Goal: Task Accomplishment & Management: Complete application form

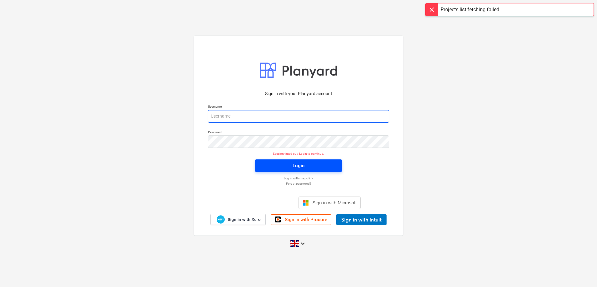
type input "[PERSON_NAME][EMAIL_ADDRESS][DOMAIN_NAME]"
click at [316, 166] on span "Login" at bounding box center [298, 166] width 72 height 8
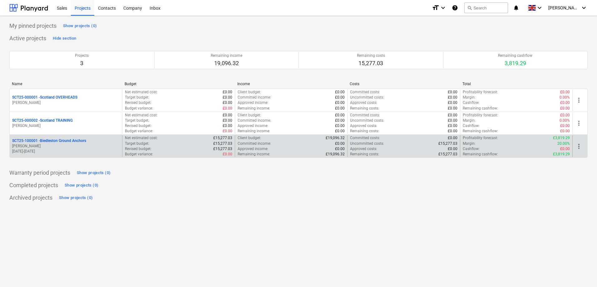
click at [78, 146] on p "[PERSON_NAME]" at bounding box center [65, 146] width 107 height 5
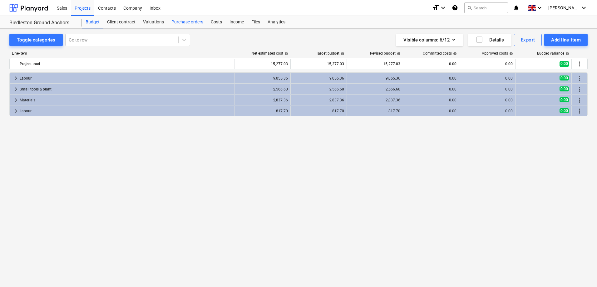
click at [202, 23] on div "Purchase orders" at bounding box center [187, 22] width 39 height 12
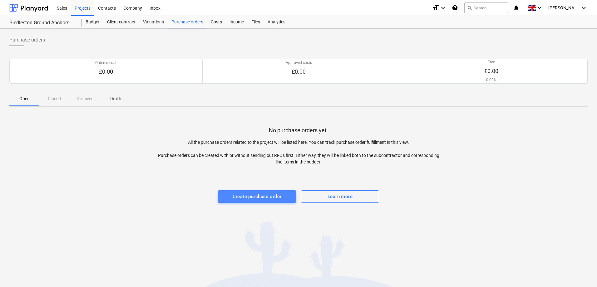
click at [257, 200] on div "Create purchase order" at bounding box center [256, 197] width 49 height 8
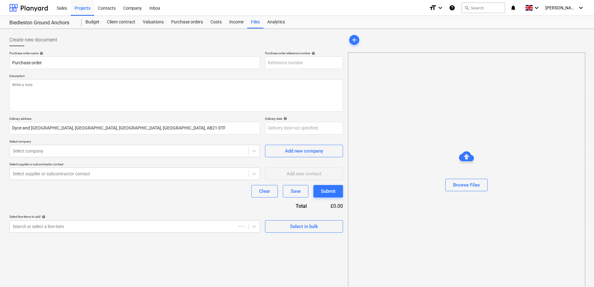
type input "SCT25-100001-PO-001"
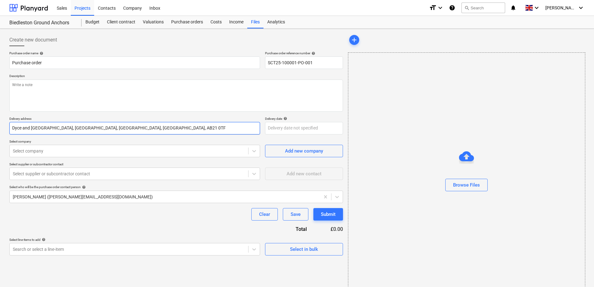
drag, startPoint x: 171, startPoint y: 128, endPoint x: -49, endPoint y: 135, distance: 219.8
click at [0, 135] on html "Sales Projects Contacts Company Inbox format_size keyboard_arrow_down help sear…" at bounding box center [297, 143] width 594 height 287
click at [172, 133] on input "Dyce and [GEOGRAPHIC_DATA], [GEOGRAPHIC_DATA], [GEOGRAPHIC_DATA], [GEOGRAPHIC_D…" at bounding box center [134, 128] width 251 height 12
click at [175, 129] on input "Dyce and [GEOGRAPHIC_DATA], [GEOGRAPHIC_DATA], [GEOGRAPHIC_DATA], [GEOGRAPHIC_D…" at bounding box center [134, 128] width 251 height 12
drag, startPoint x: 175, startPoint y: 129, endPoint x: -35, endPoint y: 146, distance: 211.3
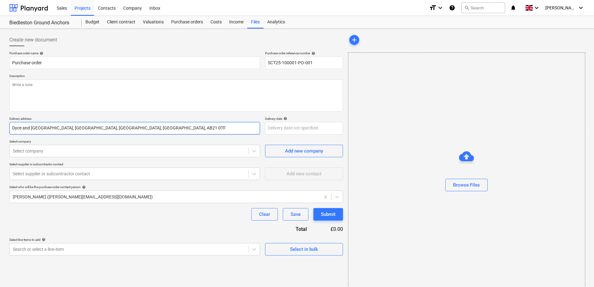
click at [0, 146] on html "Sales Projects Contacts Company Inbox format_size keyboard_arrow_down help sear…" at bounding box center [297, 143] width 594 height 287
type input "[GEOGRAPHIC_DATA], [GEOGRAPHIC_DATA], [GEOGRAPHIC_DATA], [GEOGRAPHIC_DATA] ML10…"
click at [250, 152] on div at bounding box center [254, 150] width 11 height 11
click at [37, 150] on div at bounding box center [129, 151] width 232 height 6
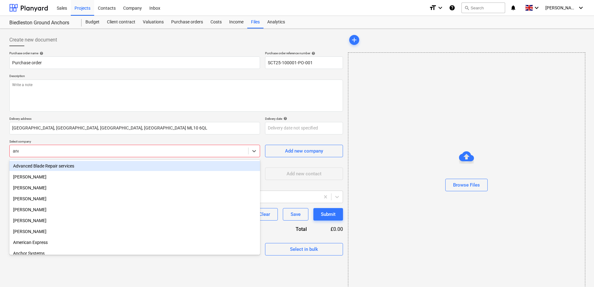
type input "anch"
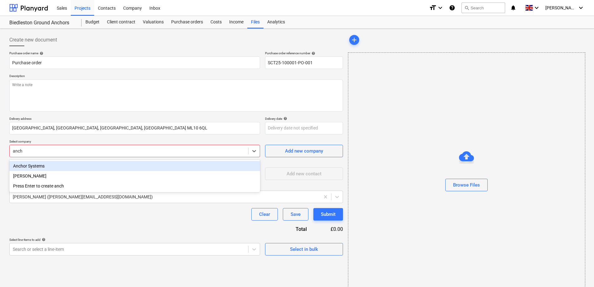
click at [42, 167] on div "Anchor Systems" at bounding box center [134, 166] width 251 height 10
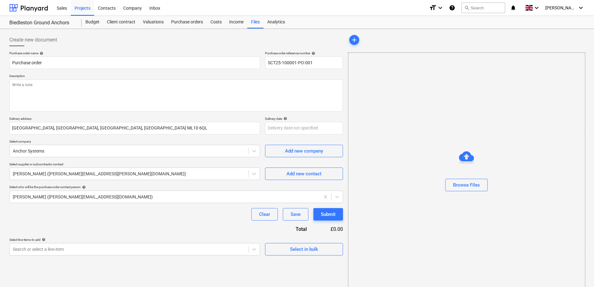
click at [106, 224] on div "Purchase order name help Purchase order Purchase order reference number help SC…" at bounding box center [176, 153] width 334 height 204
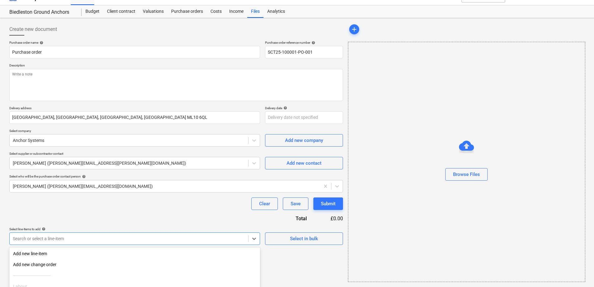
scroll to position [66, 0]
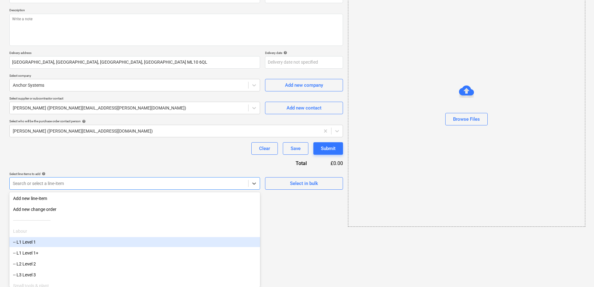
click at [156, 221] on body "Sales Projects Contacts Company Inbox format_size keyboard_arrow_down help sear…" at bounding box center [297, 77] width 594 height 287
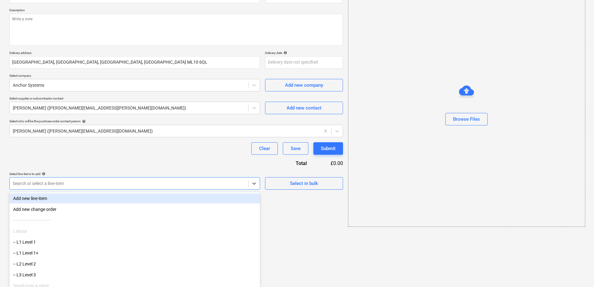
scroll to position [11, 0]
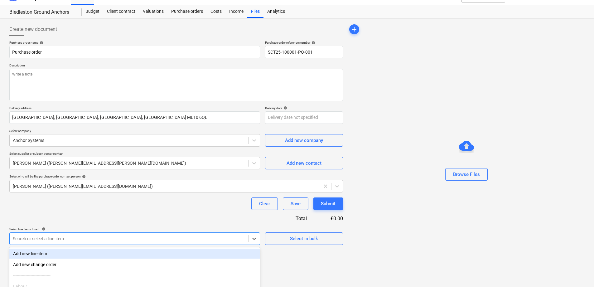
click at [156, 151] on div "Purchase order name help Purchase order Purchase order reference number help SC…" at bounding box center [176, 143] width 334 height 204
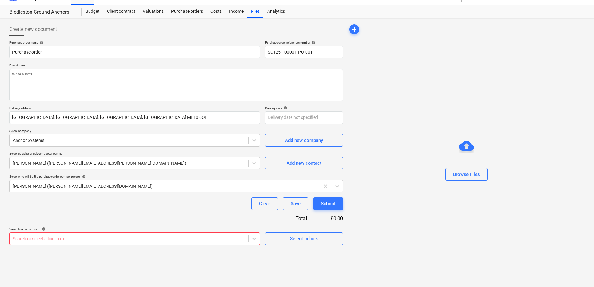
click at [243, 246] on div "Create new document Purchase order name help Purchase order Purchase order refe…" at bounding box center [176, 153] width 339 height 264
click at [257, 236] on body "Sales Projects Contacts Company Inbox format_size keyboard_arrow_down help sear…" at bounding box center [297, 132] width 594 height 287
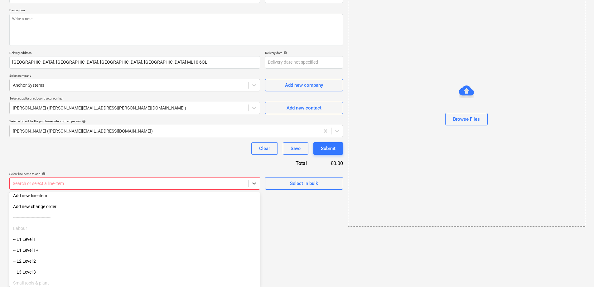
scroll to position [0, 0]
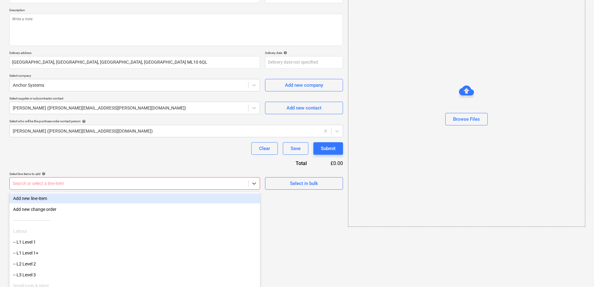
click at [37, 198] on div "Add new line-item" at bounding box center [134, 198] width 251 height 10
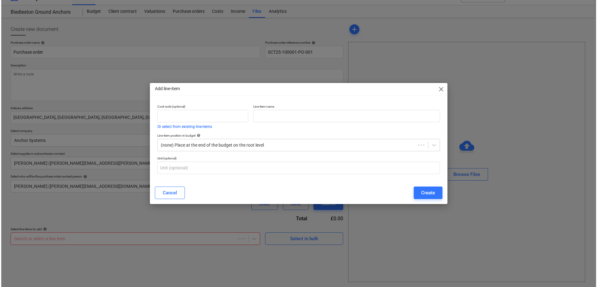
scroll to position [11, 0]
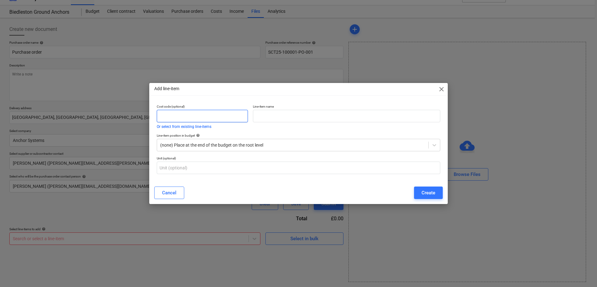
click at [213, 116] on input "text" at bounding box center [202, 116] width 91 height 12
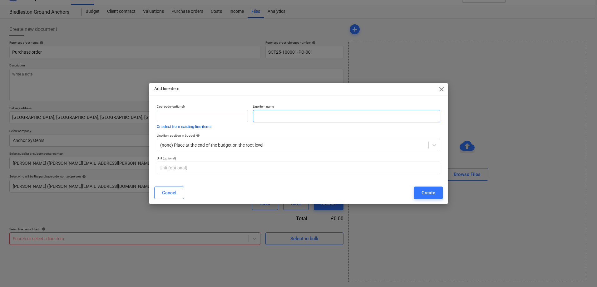
click at [279, 120] on input "text" at bounding box center [346, 116] width 187 height 12
click at [284, 117] on input "text" at bounding box center [346, 116] width 187 height 12
paste input "AS-30 stainless steel anchor with 3m of 12mmø 316 stainless steel threaded bar …"
type input "AS-30 stainless steel anchor with 3m of 12mmø 316 stainless steel threaded bar …"
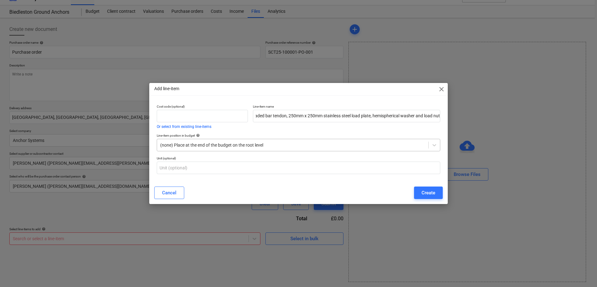
scroll to position [0, 0]
click at [270, 145] on div at bounding box center [292, 145] width 265 height 6
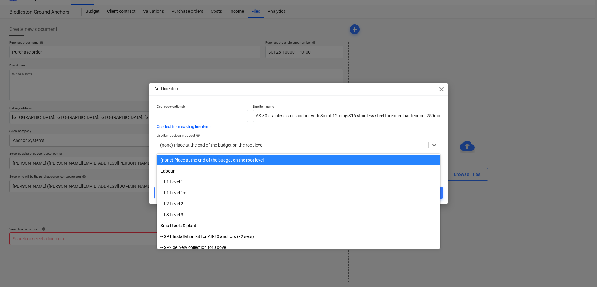
click at [268, 147] on div at bounding box center [292, 145] width 265 height 6
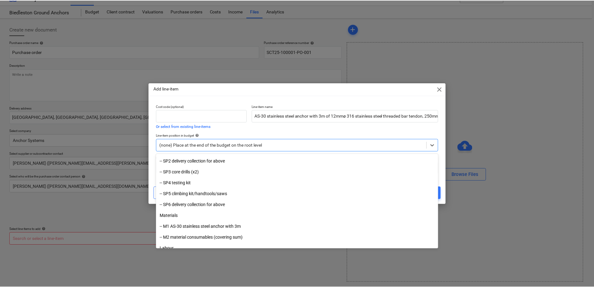
scroll to position [94, 0]
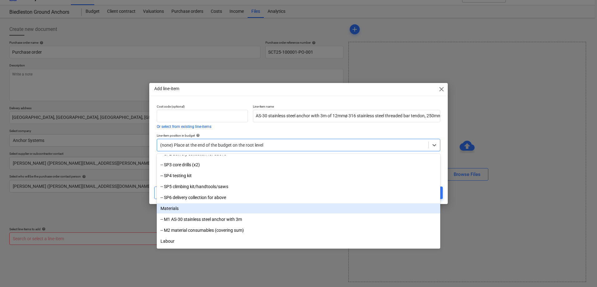
click at [182, 209] on div "Materials" at bounding box center [298, 208] width 283 height 10
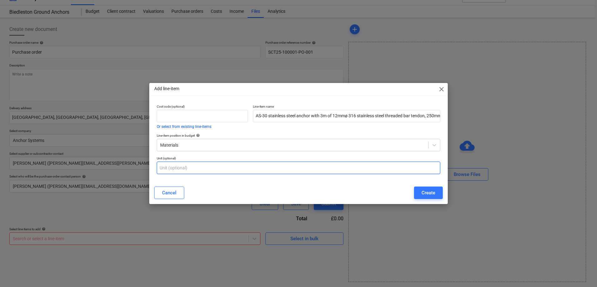
click at [185, 173] on input "text" at bounding box center [298, 168] width 283 height 12
type input "6"
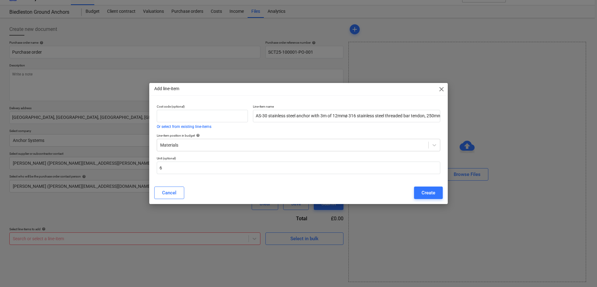
click at [441, 84] on div "Add line-item close" at bounding box center [298, 89] width 298 height 12
click at [439, 89] on span "close" at bounding box center [441, 89] width 7 height 7
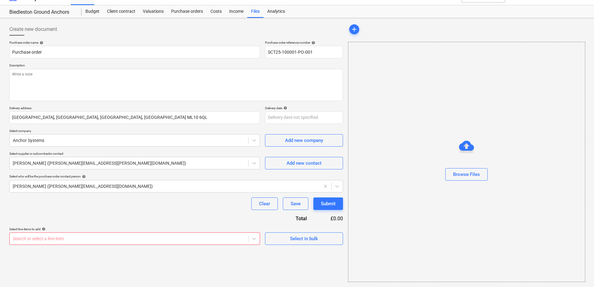
scroll to position [0, 0]
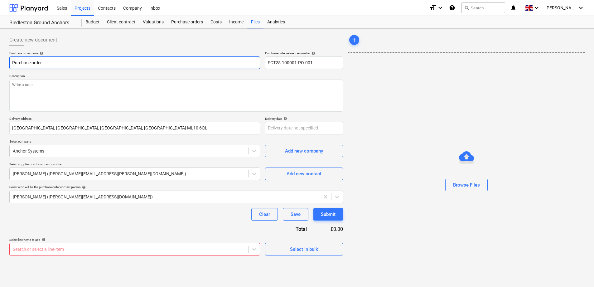
click at [71, 63] on input "Purchase order" at bounding box center [134, 62] width 251 height 12
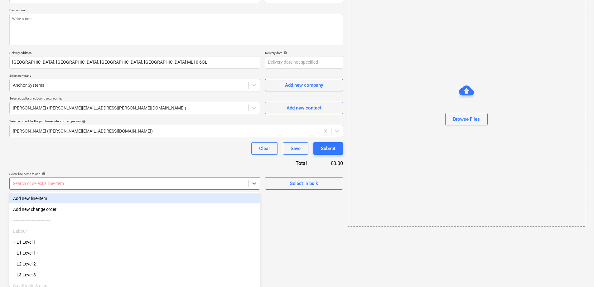
click at [121, 221] on body "Sales Projects Contacts Company Inbox format_size keyboard_arrow_down help sear…" at bounding box center [297, 77] width 594 height 287
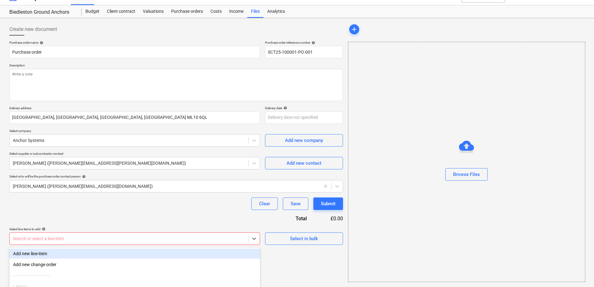
click at [117, 160] on div "Purchase order name help Purchase order Purchase order reference number help SC…" at bounding box center [176, 143] width 334 height 204
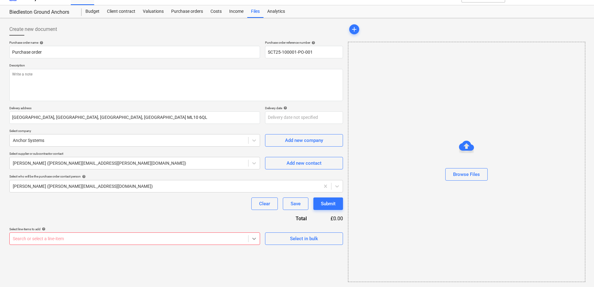
scroll to position [66, 0]
click at [254, 239] on body "Sales Projects Contacts Company Inbox format_size keyboard_arrow_down help sear…" at bounding box center [297, 132] width 594 height 287
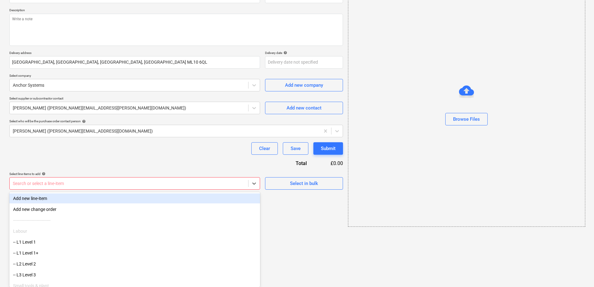
click at [53, 199] on div "Add new line-item" at bounding box center [134, 198] width 251 height 10
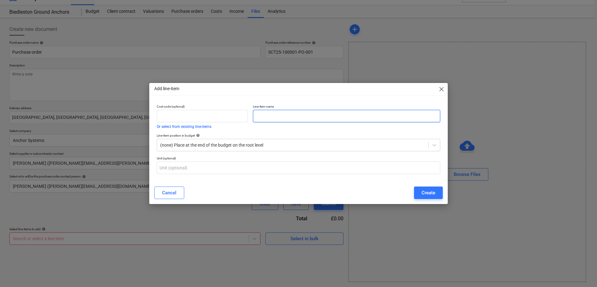
click at [304, 120] on input "text" at bounding box center [346, 116] width 187 height 12
paste input "AS-30 stainless steel anchor with 3m of 12mmø 316 stainless steel threaded bar …"
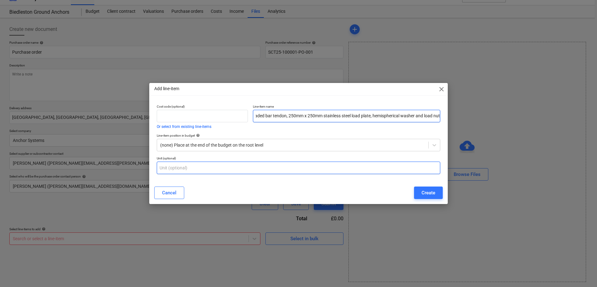
type input "AS-30 stainless steel anchor with 3m of 12mmø 316 stainless steel threaded bar …"
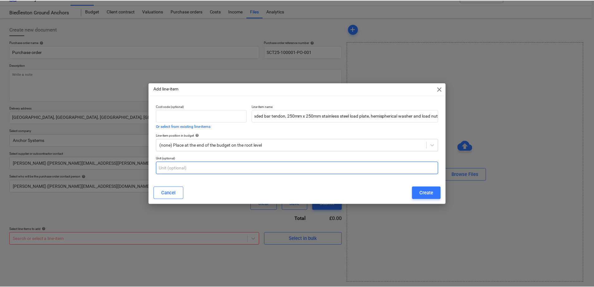
scroll to position [0, 0]
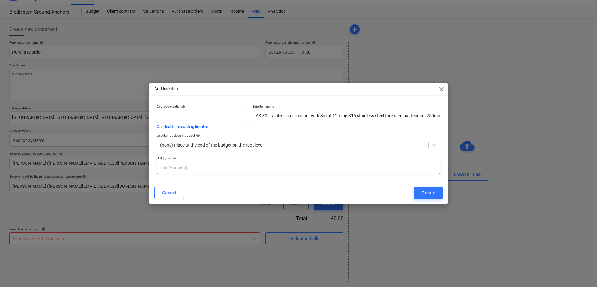
click at [245, 167] on input "text" at bounding box center [298, 168] width 283 height 12
type input "6"
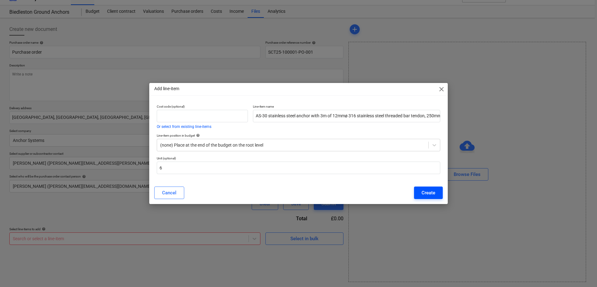
click at [431, 188] on button "Create" at bounding box center [428, 193] width 29 height 12
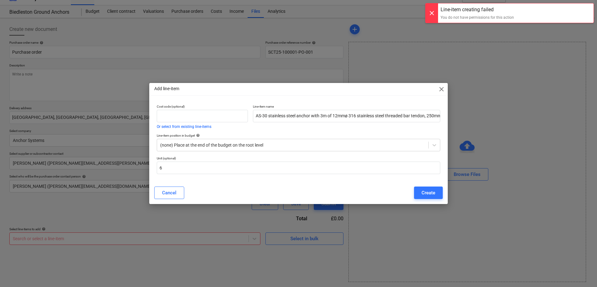
click at [186, 191] on div "Cancel Create" at bounding box center [298, 193] width 288 height 12
click at [180, 192] on button "Cancel" at bounding box center [169, 193] width 30 height 12
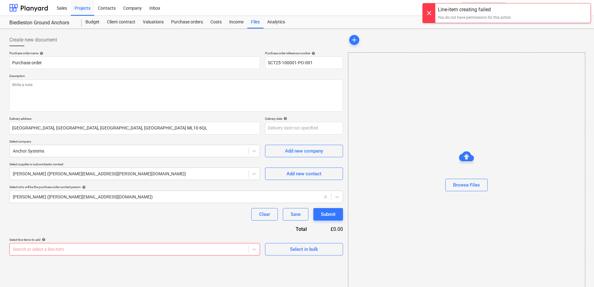
click at [195, 229] on div "Purchase order name help Purchase order Purchase order reference number help SC…" at bounding box center [176, 153] width 334 height 204
click at [198, 22] on div "Purchase orders" at bounding box center [187, 22] width 39 height 12
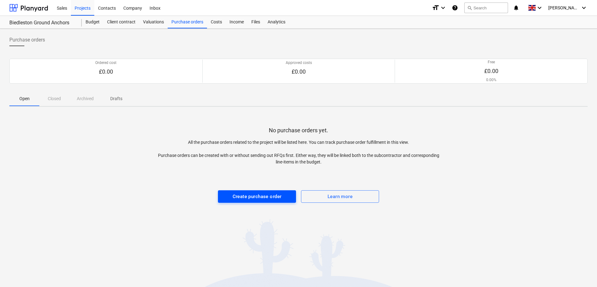
click at [241, 197] on div "Create purchase order" at bounding box center [256, 197] width 49 height 8
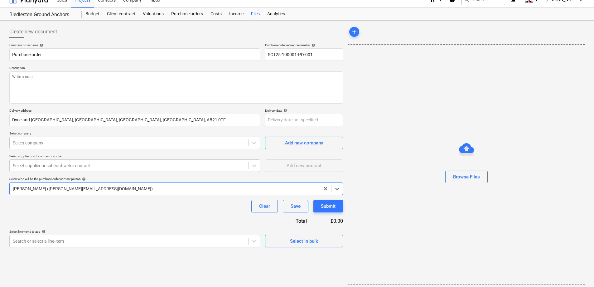
scroll to position [11, 0]
